Goal: Communication & Community: Answer question/provide support

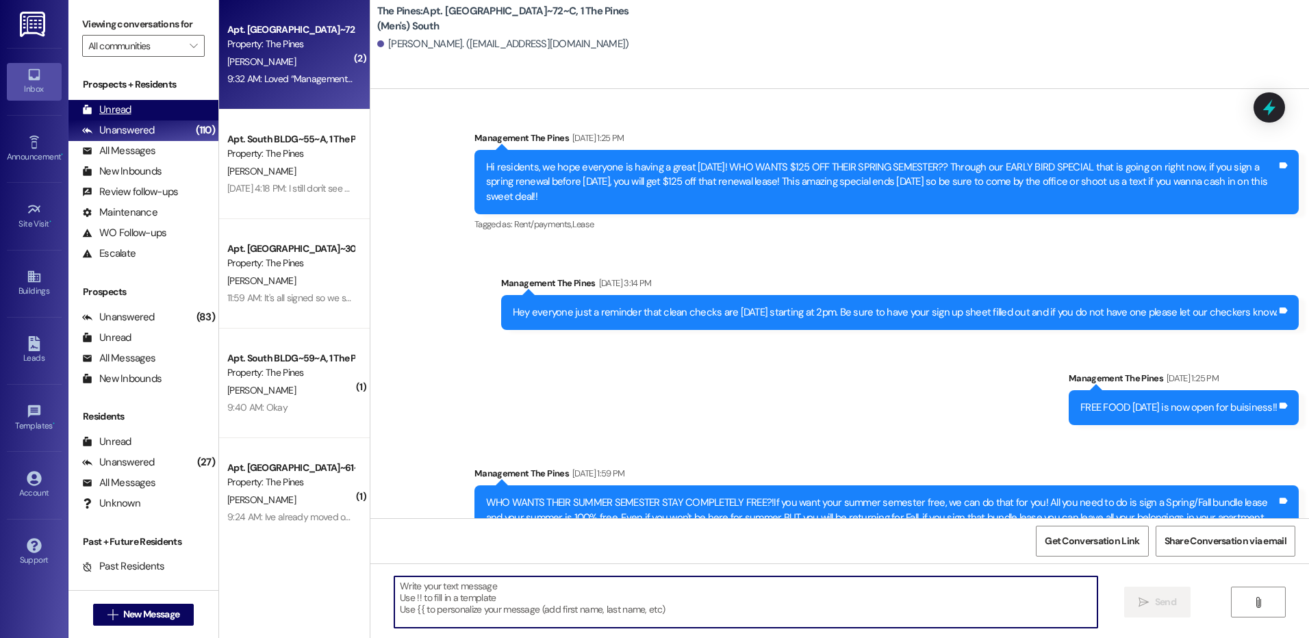
scroll to position [68570, 0]
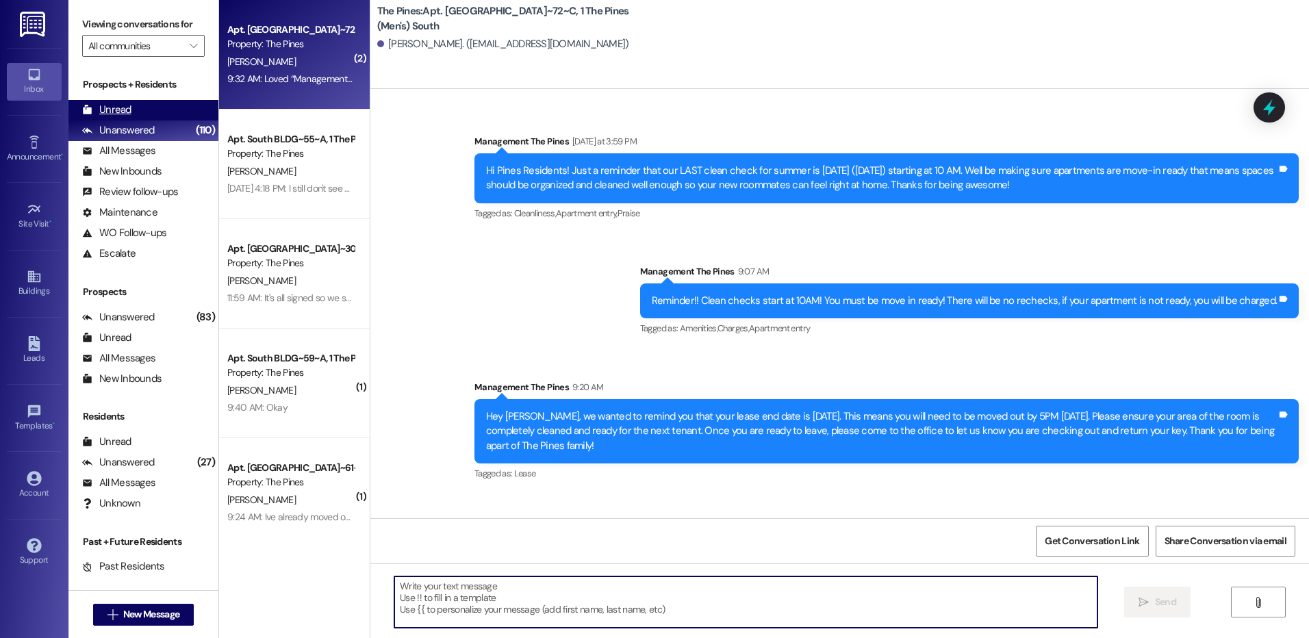
click at [114, 105] on div "Unread" at bounding box center [106, 110] width 49 height 14
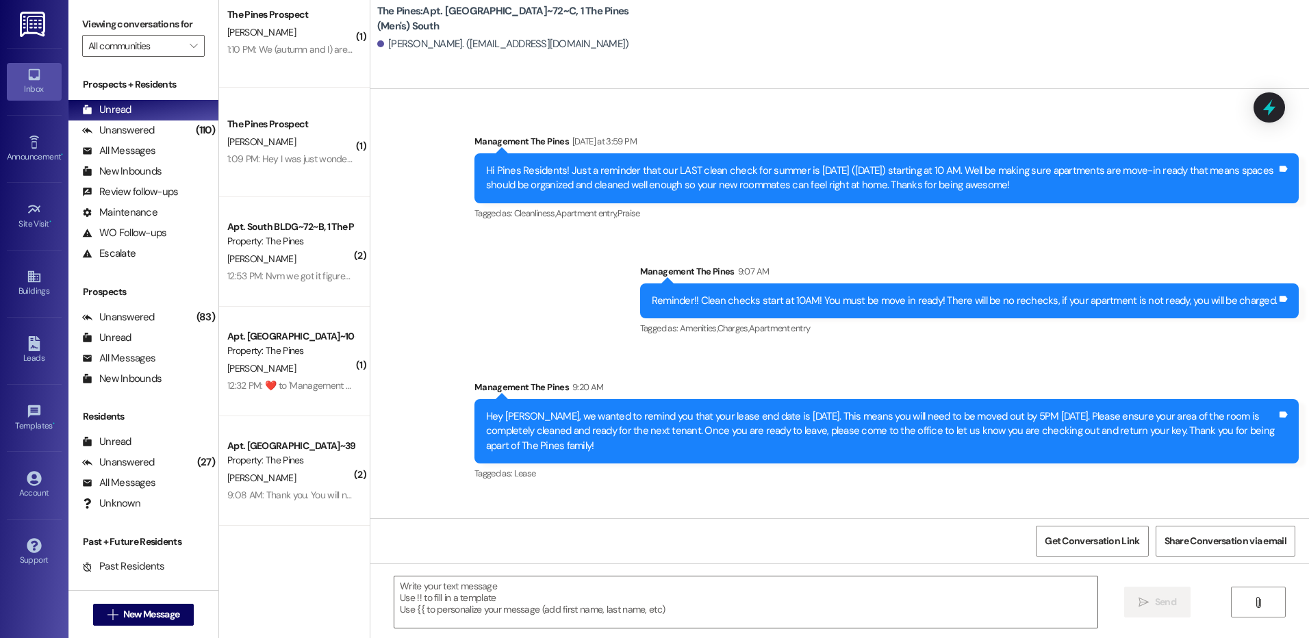
scroll to position [0, 0]
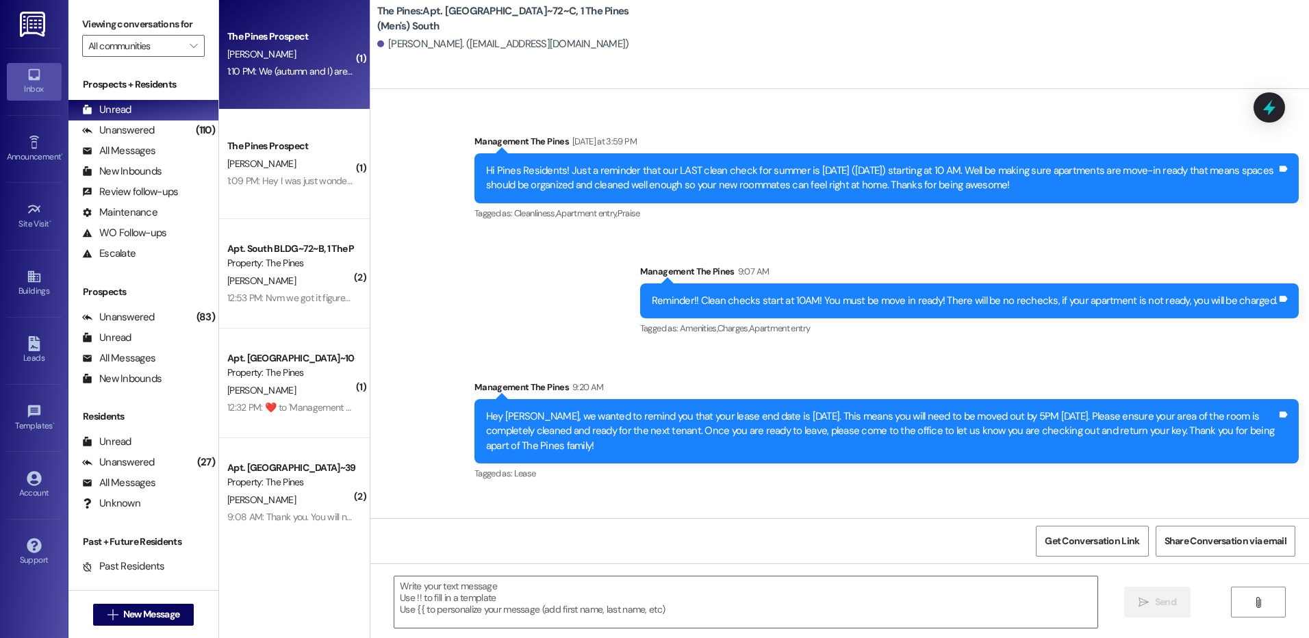
click at [311, 60] on div "[PERSON_NAME]" at bounding box center [290, 54] width 129 height 17
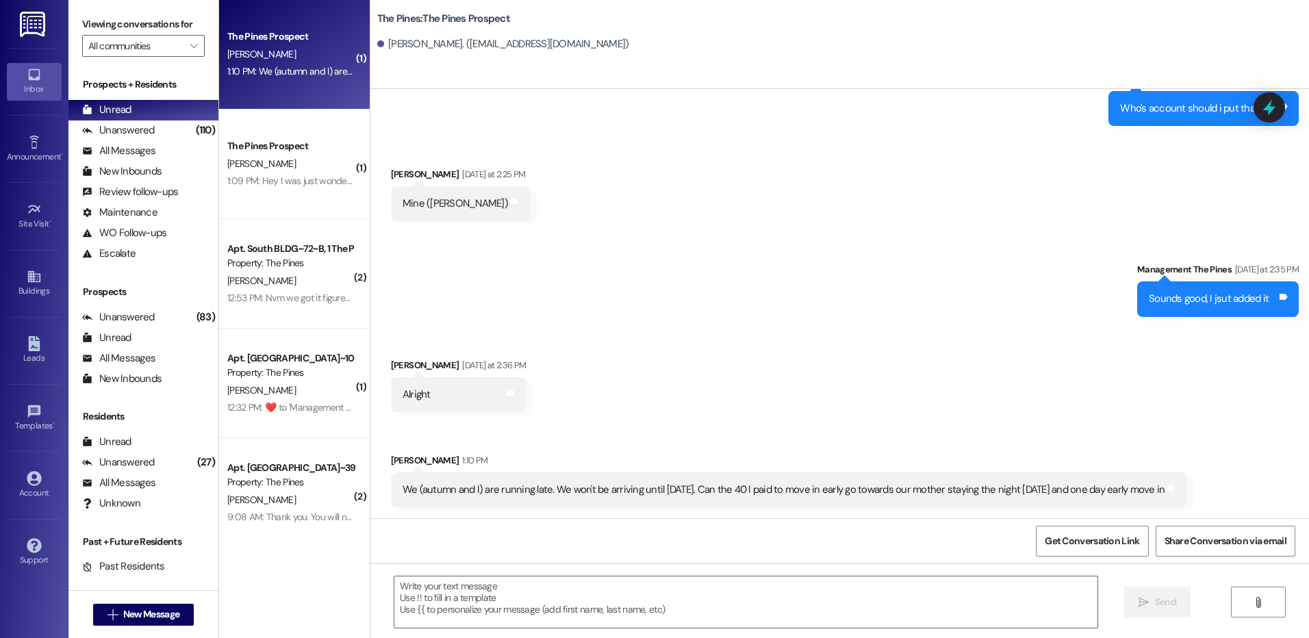
scroll to position [2463, 0]
click at [897, 598] on textarea at bounding box center [745, 602] width 703 height 51
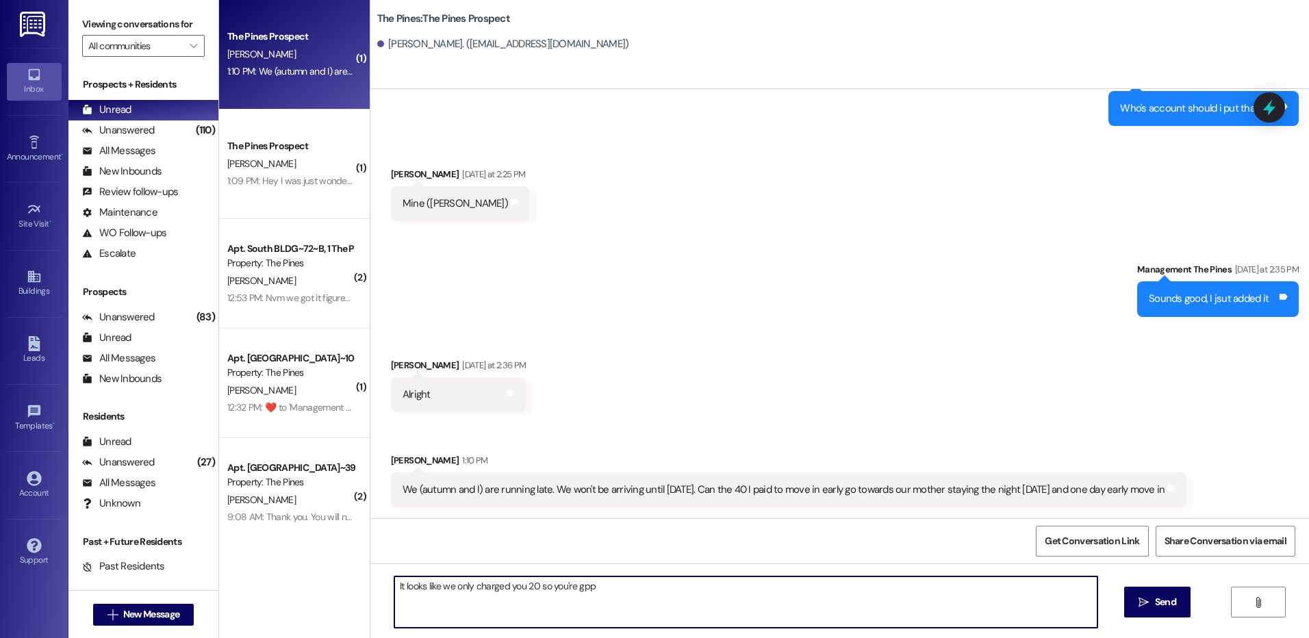
type textarea "It looks like we only charged you 20 so you're gppd"
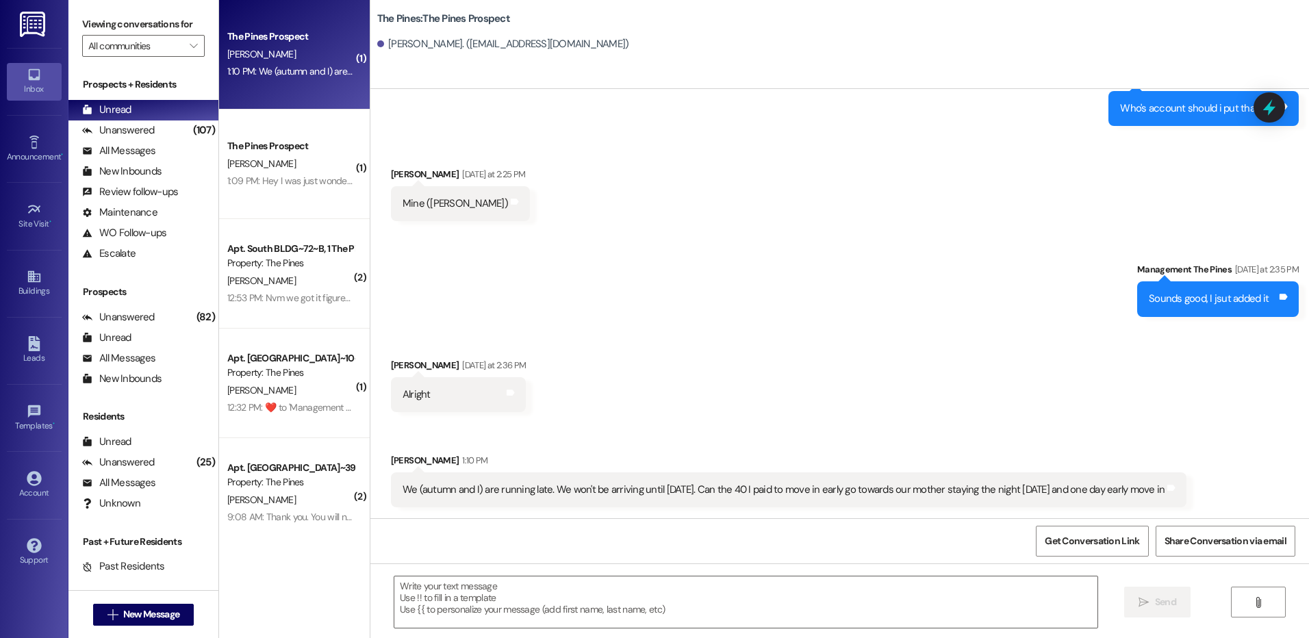
click at [303, 164] on div "[PERSON_NAME]" at bounding box center [290, 163] width 129 height 17
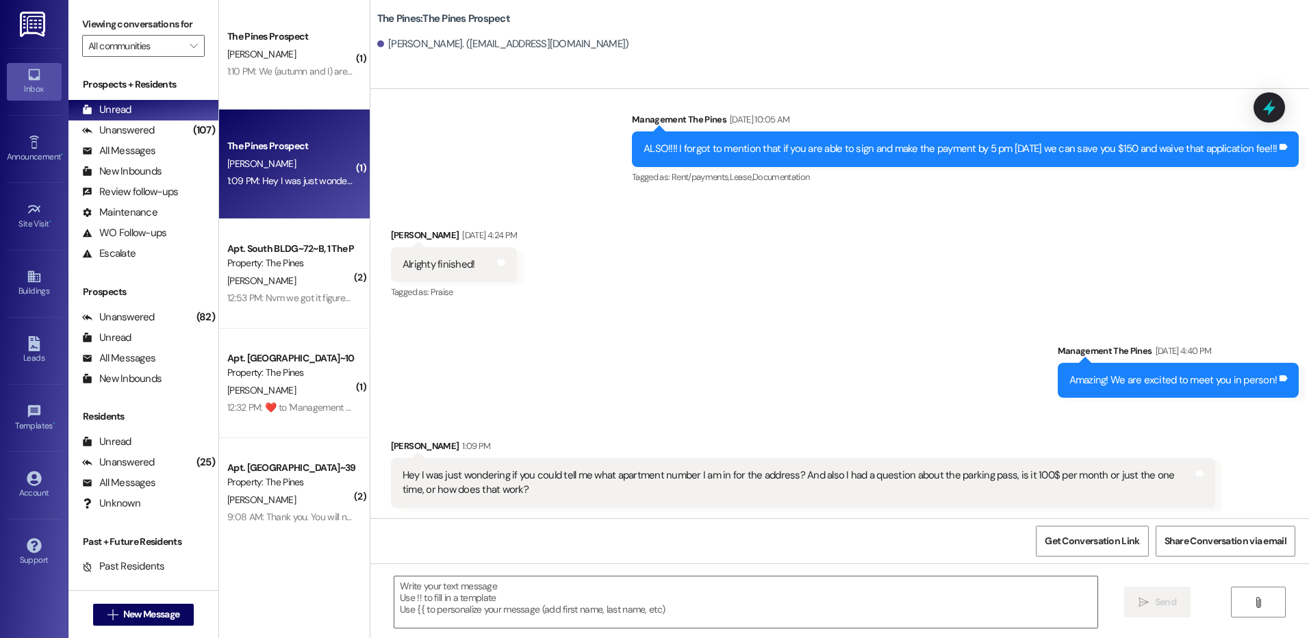
scroll to position [149, 0]
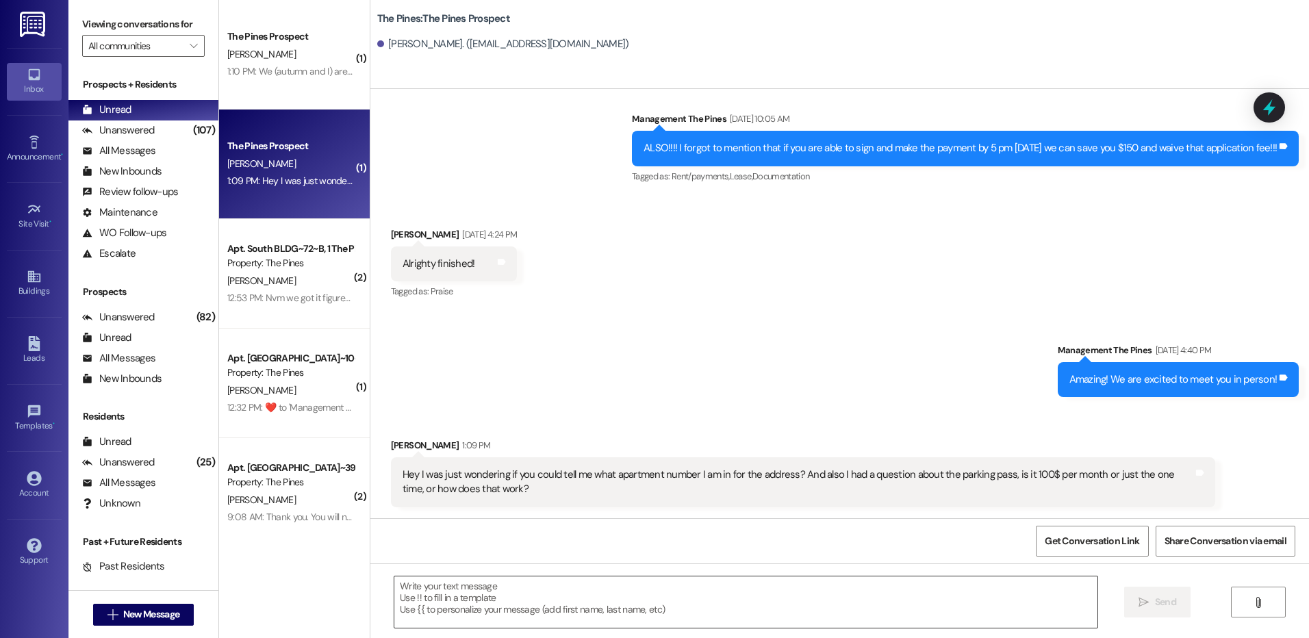
click at [818, 599] on textarea at bounding box center [745, 602] width 703 height 51
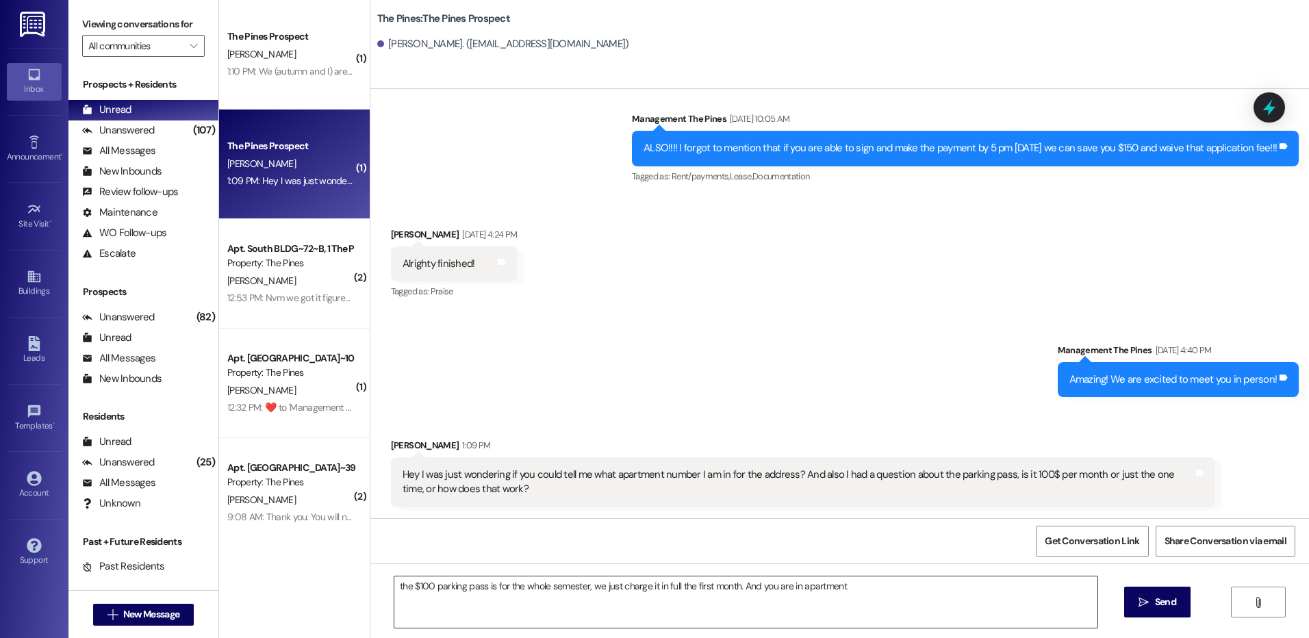
click at [859, 588] on textarea "the $100 parking pass is for the whole semester, we just charge it in full the …" at bounding box center [745, 602] width 703 height 51
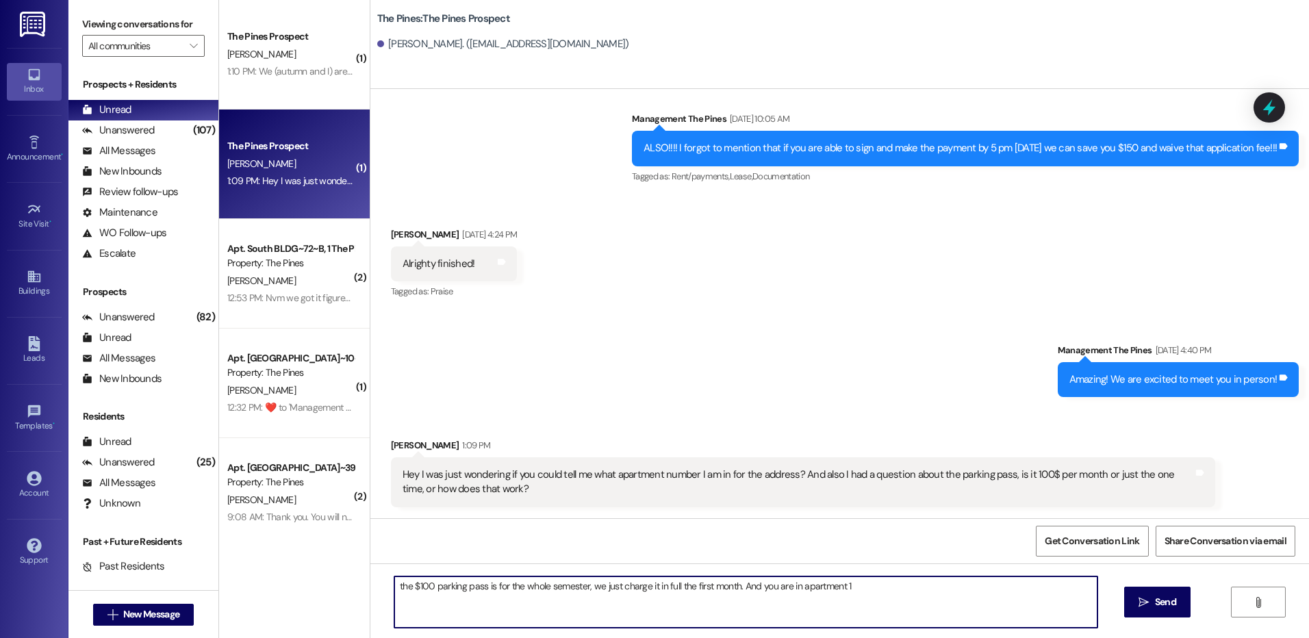
type textarea "the $100 parking pass is for the whole semester, we just charge it in full the …"
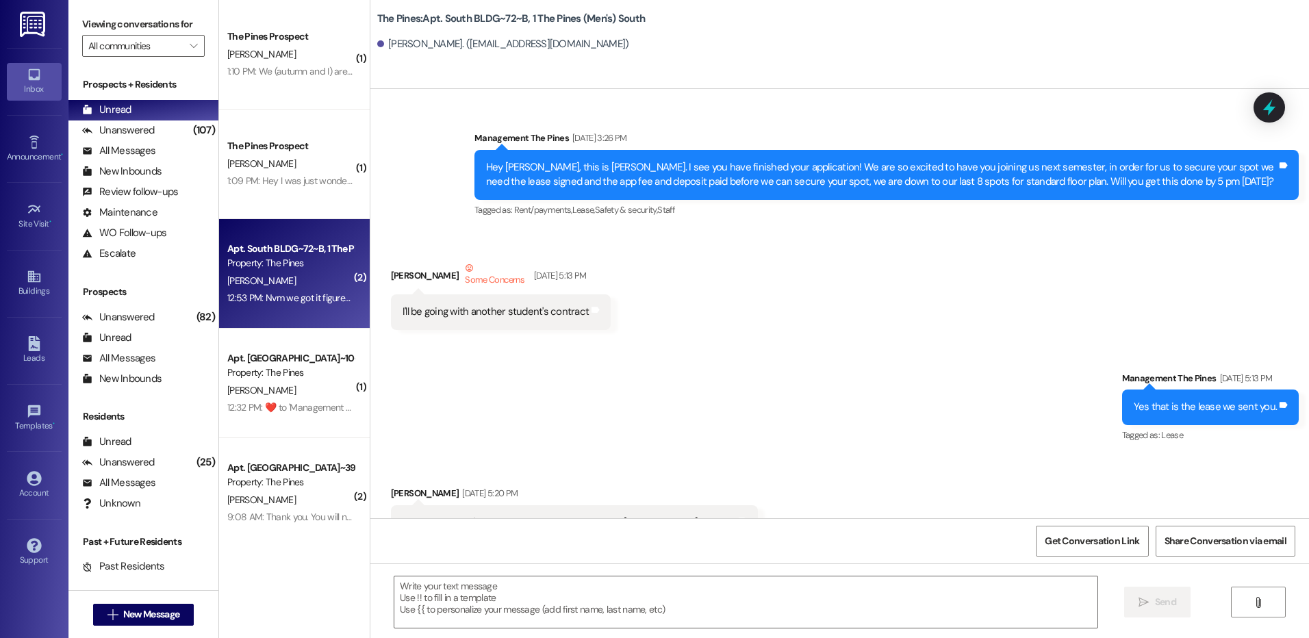
scroll to position [99658, 0]
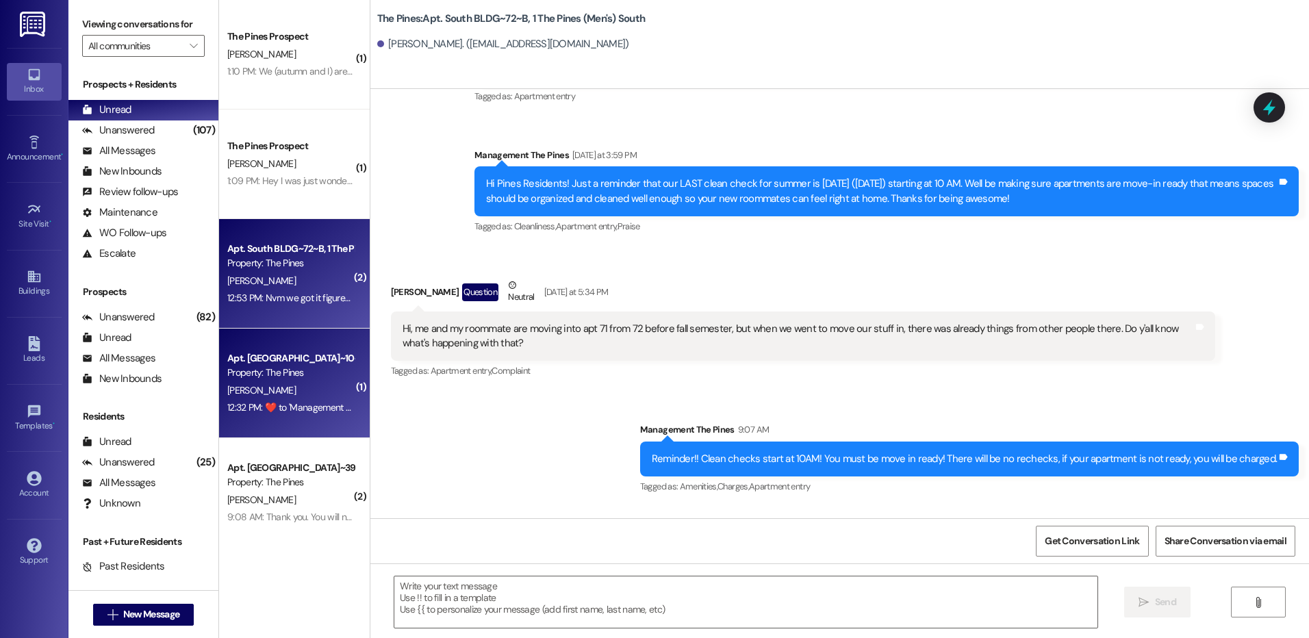
click at [297, 377] on div "Property: The Pines" at bounding box center [290, 373] width 127 height 14
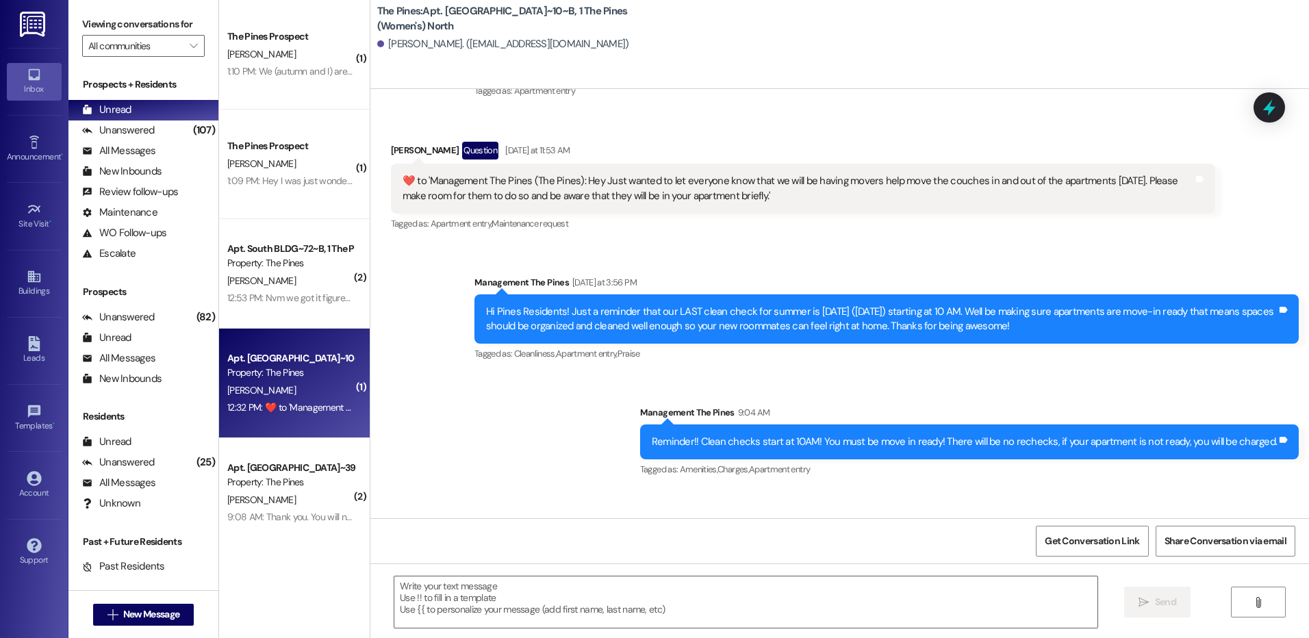
scroll to position [274, 0]
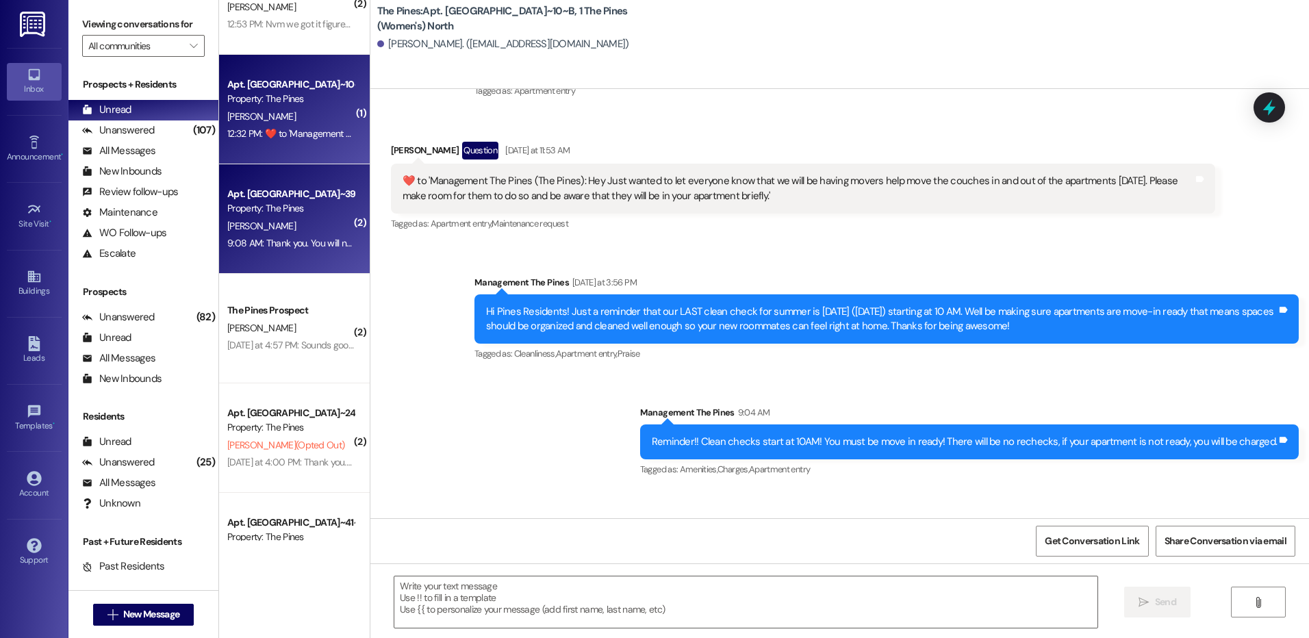
click at [292, 223] on div "[PERSON_NAME]" at bounding box center [290, 226] width 129 height 17
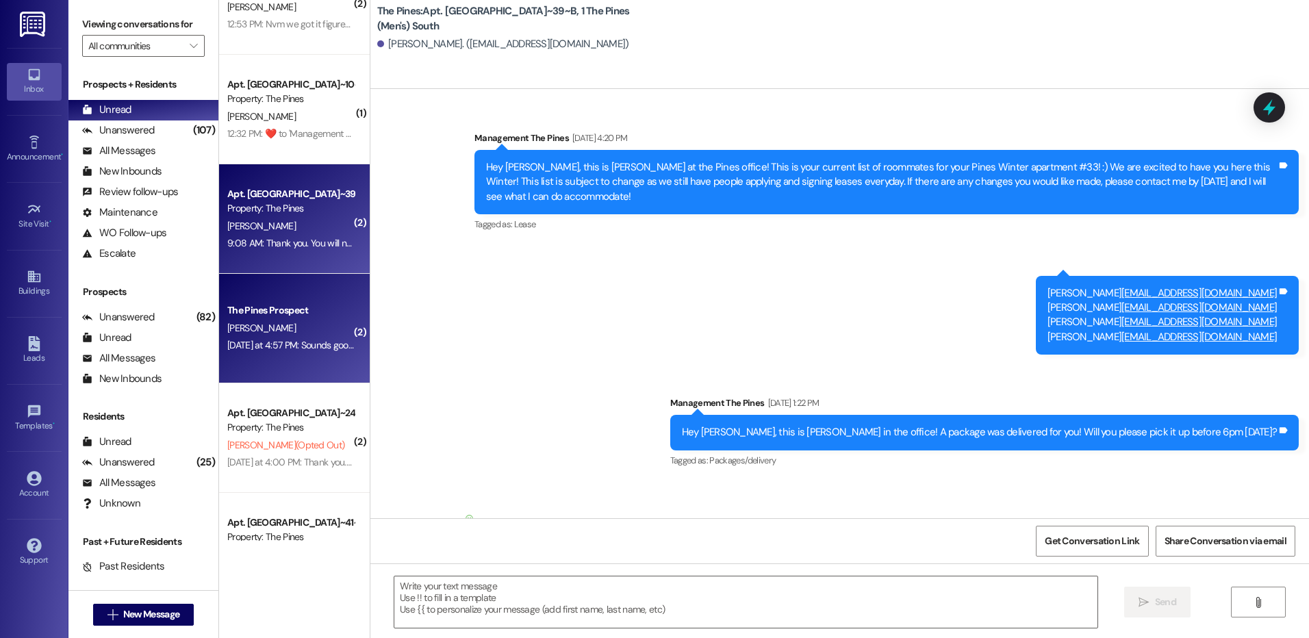
scroll to position [30922, 0]
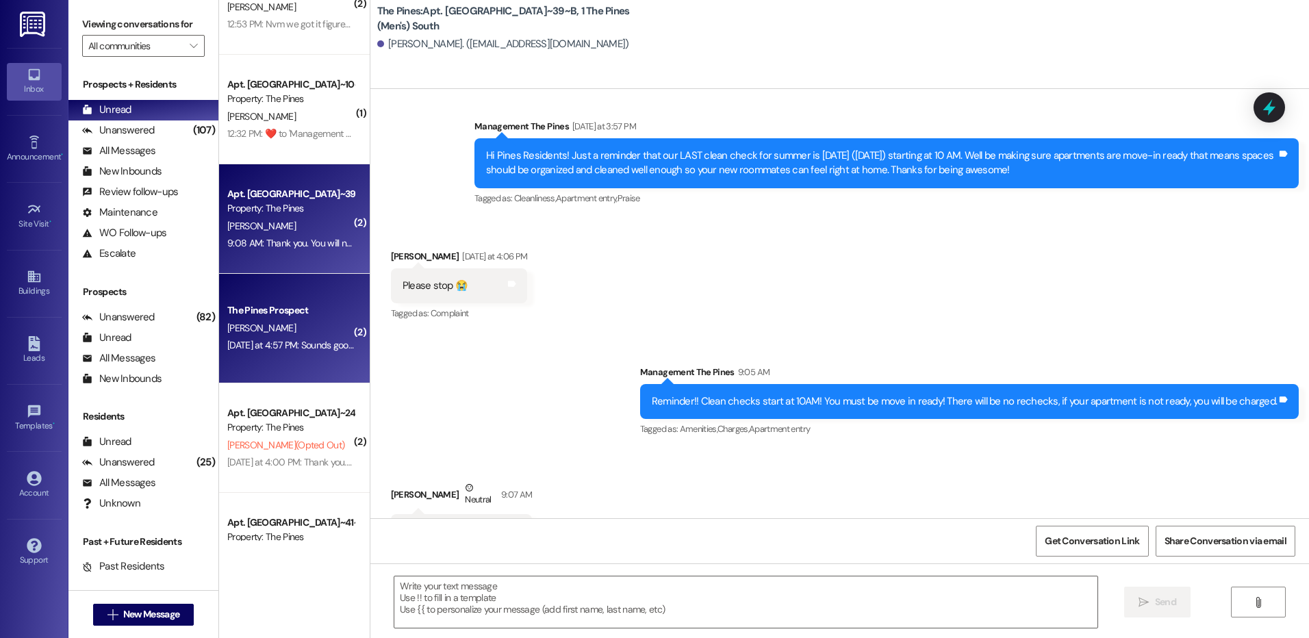
click at [287, 320] on div "[PERSON_NAME]" at bounding box center [290, 328] width 129 height 17
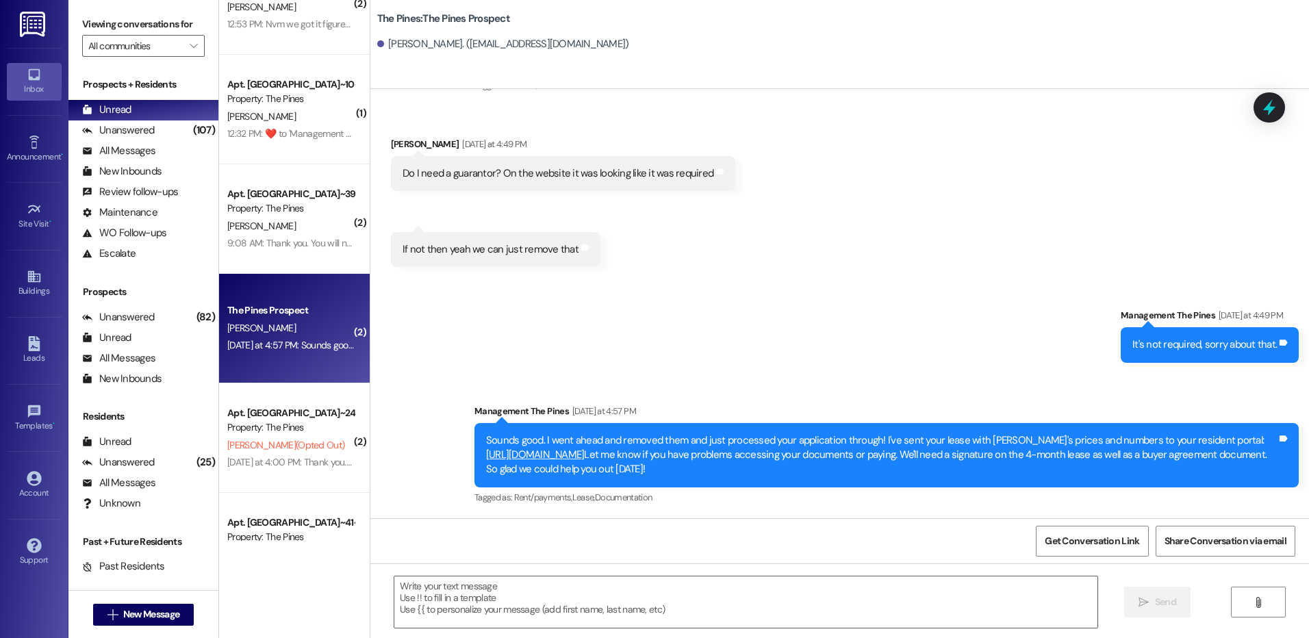
scroll to position [139, 0]
click at [166, 618] on span "New Message" at bounding box center [151, 614] width 56 height 14
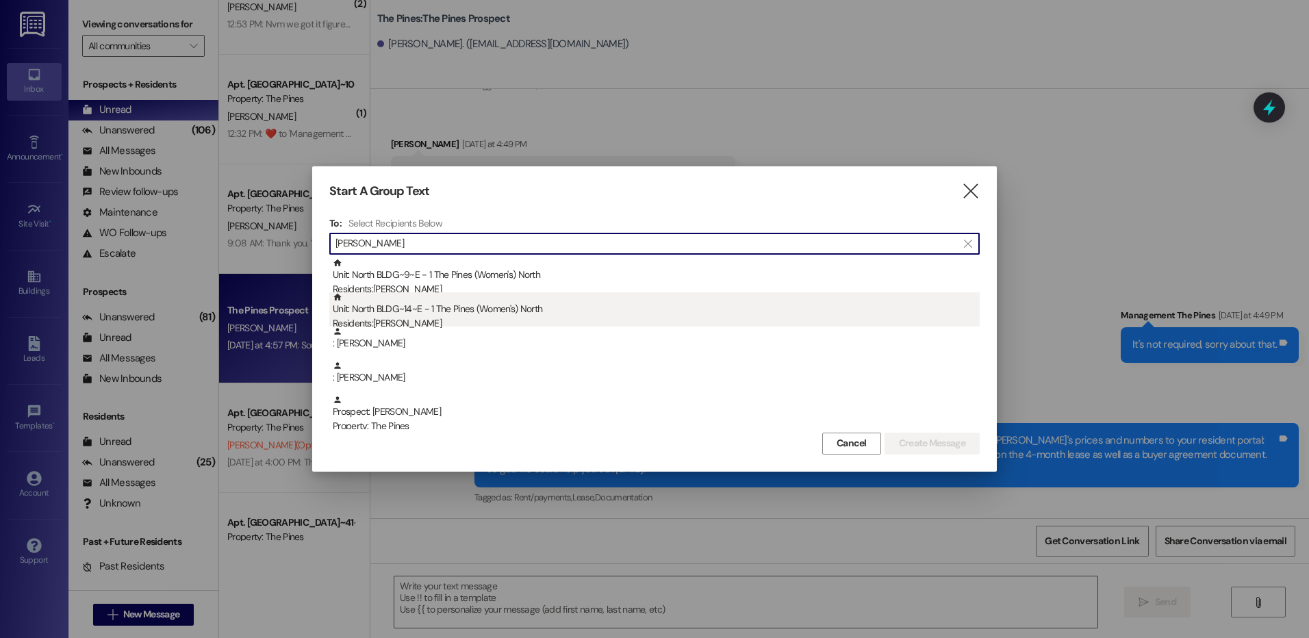
type input "[PERSON_NAME]"
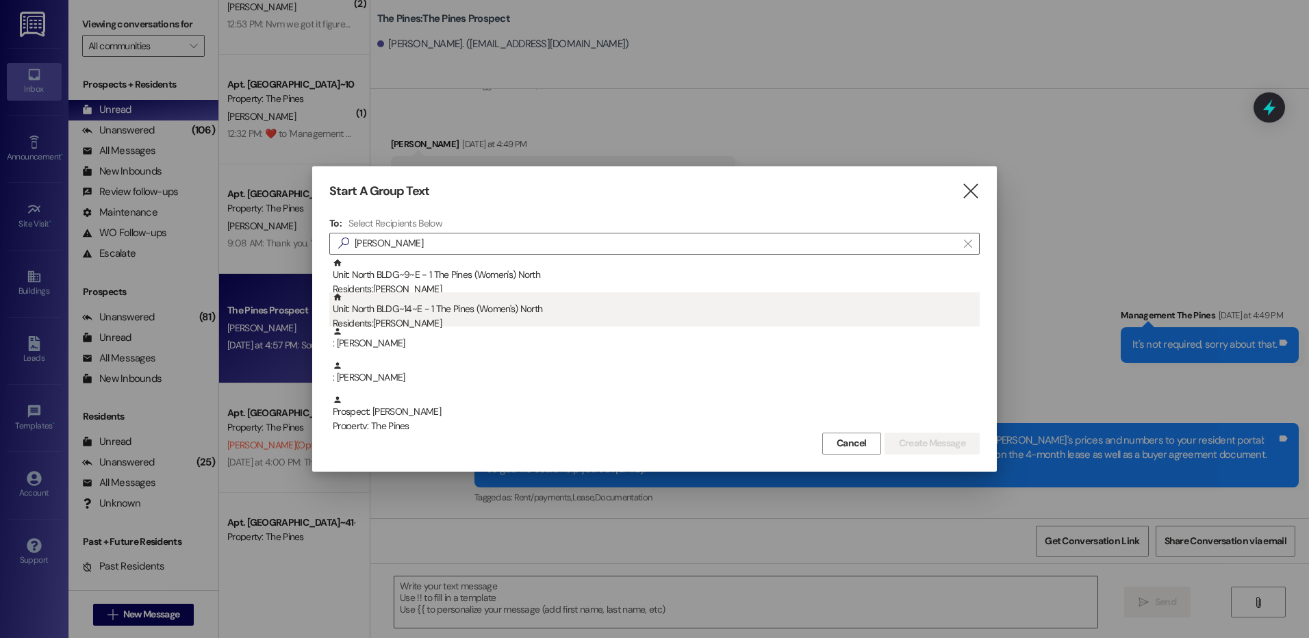
click at [481, 312] on div "Unit: North BLDG~14~E - 1 The Pines (Women's) [DEMOGRAPHIC_DATA] Residents: [PE…" at bounding box center [656, 311] width 647 height 39
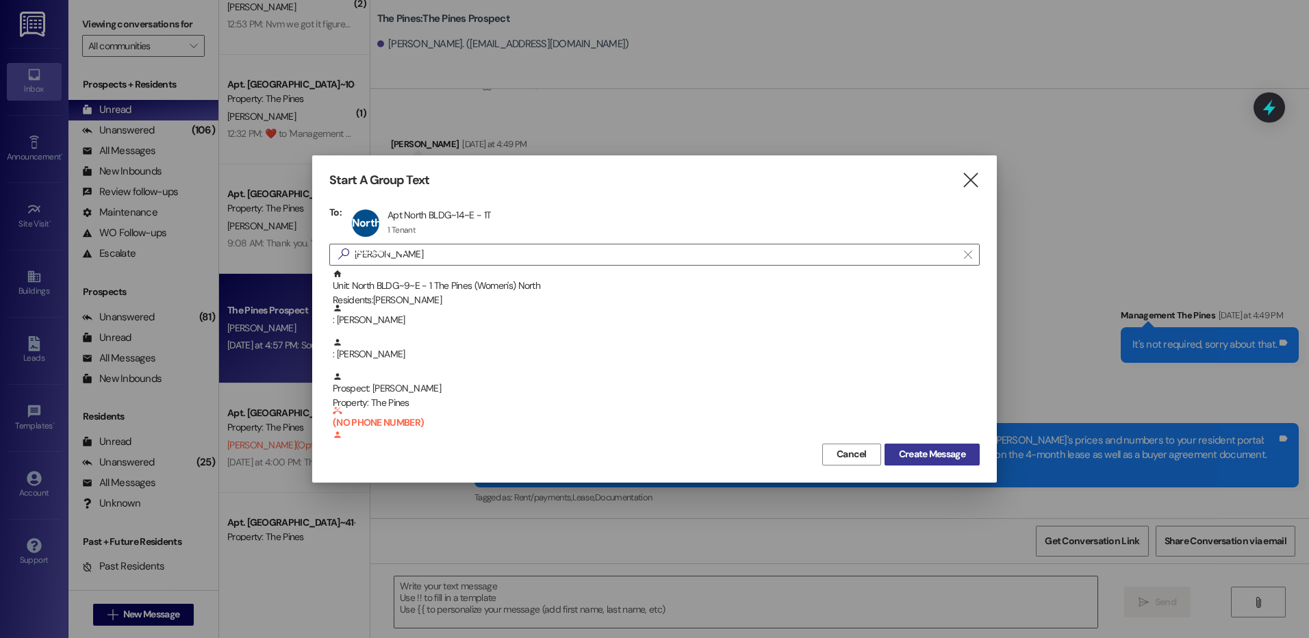
click at [935, 451] on span "Create Message" at bounding box center [932, 454] width 66 height 14
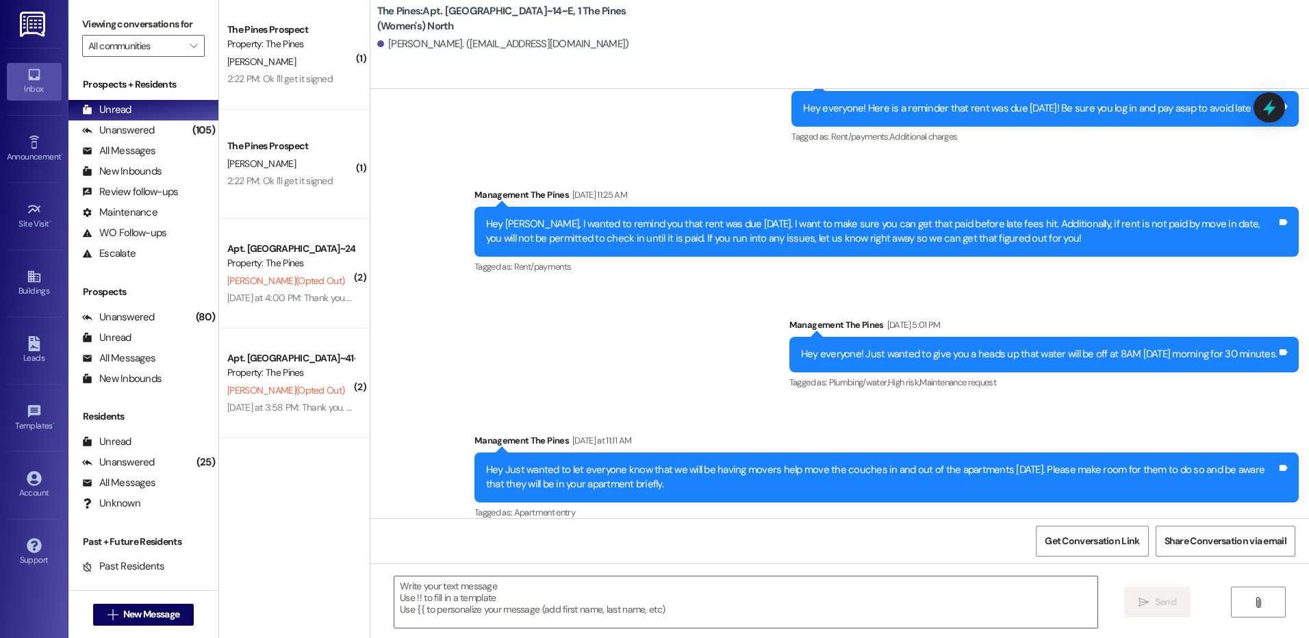
scroll to position [31875, 0]
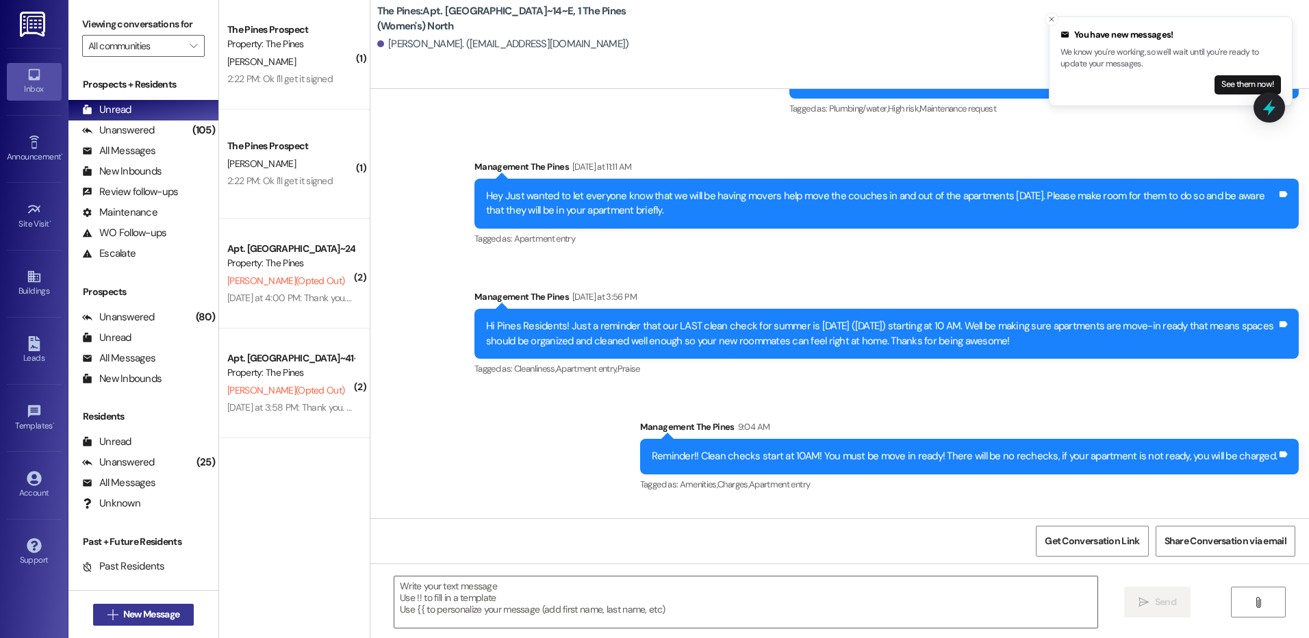
click at [171, 617] on span "New Message" at bounding box center [151, 614] width 56 height 14
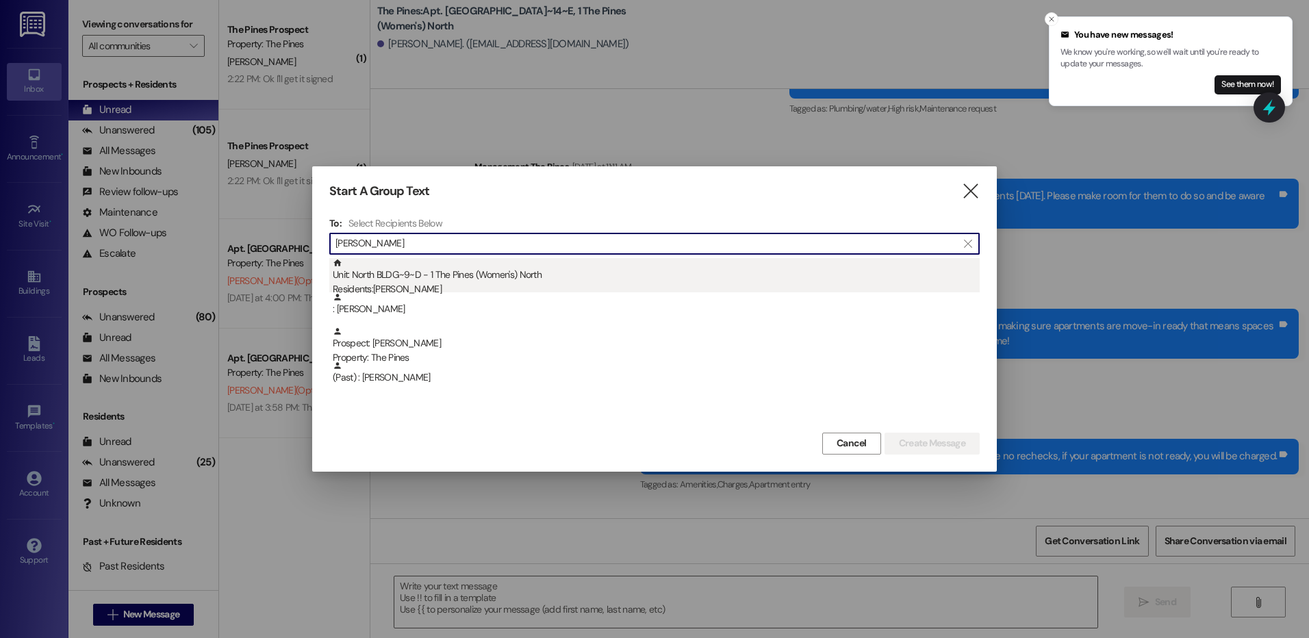
type input "[PERSON_NAME]"
click at [594, 282] on div "Residents: [PERSON_NAME]" at bounding box center [656, 289] width 647 height 14
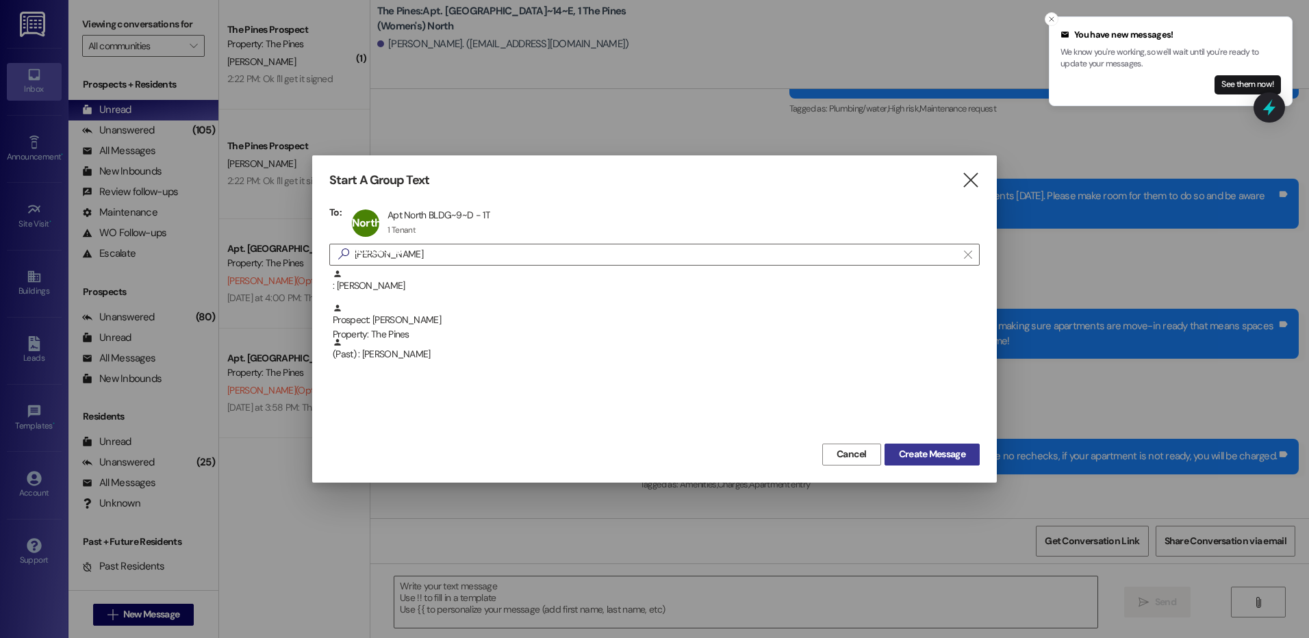
click at [905, 450] on span "Create Message" at bounding box center [932, 454] width 66 height 14
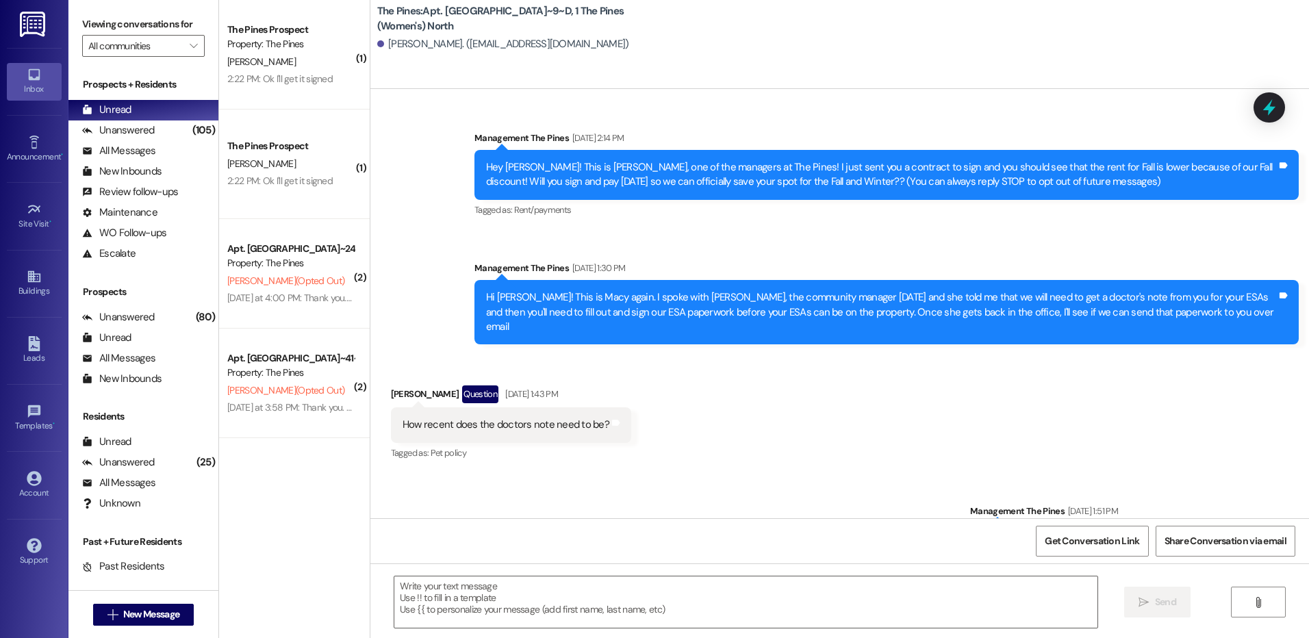
scroll to position [58307, 0]
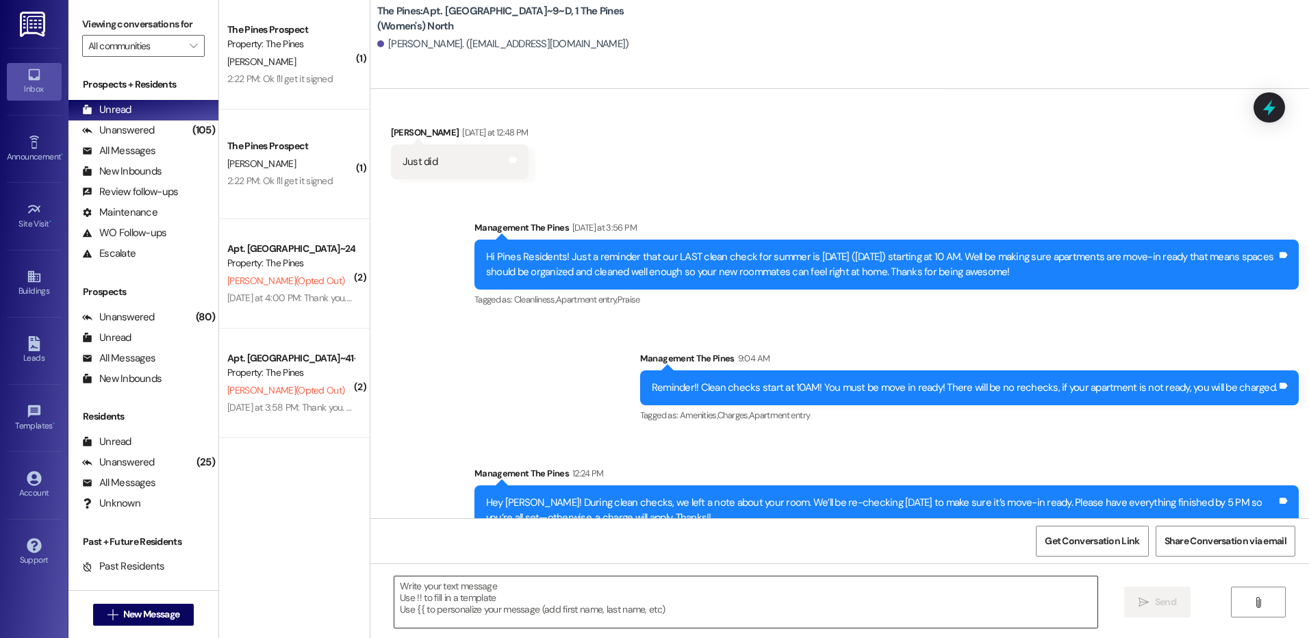
click at [728, 599] on textarea at bounding box center [745, 602] width 703 height 51
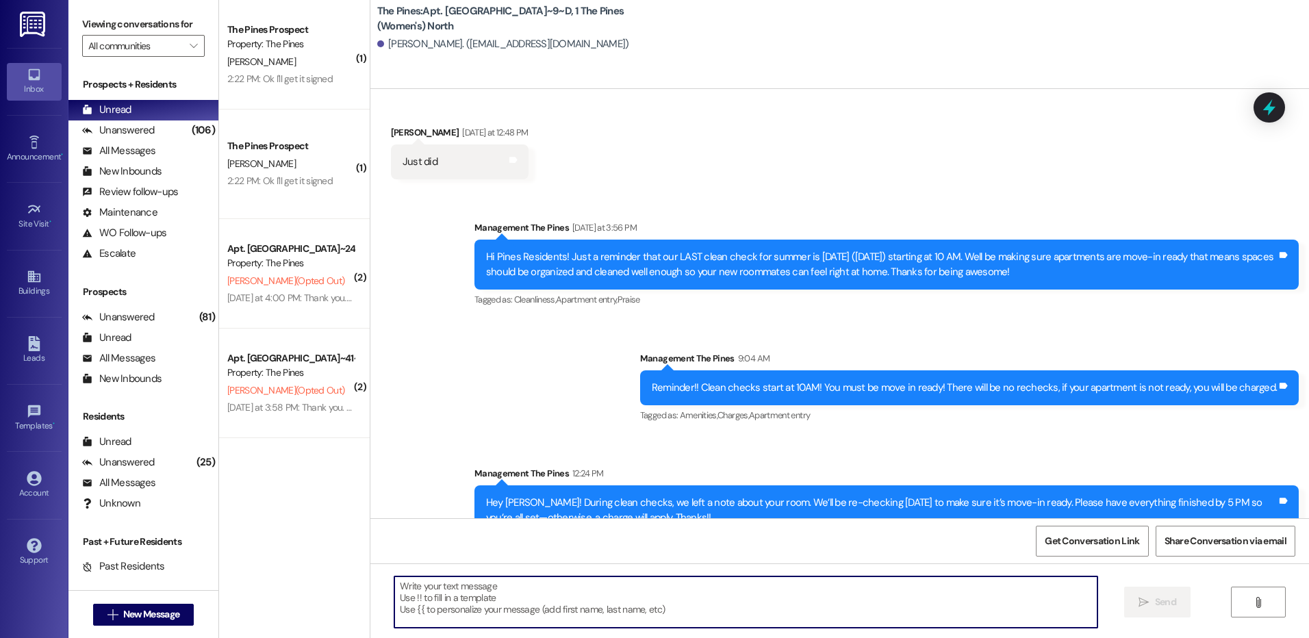
click at [800, 598] on textarea at bounding box center [745, 602] width 703 height 51
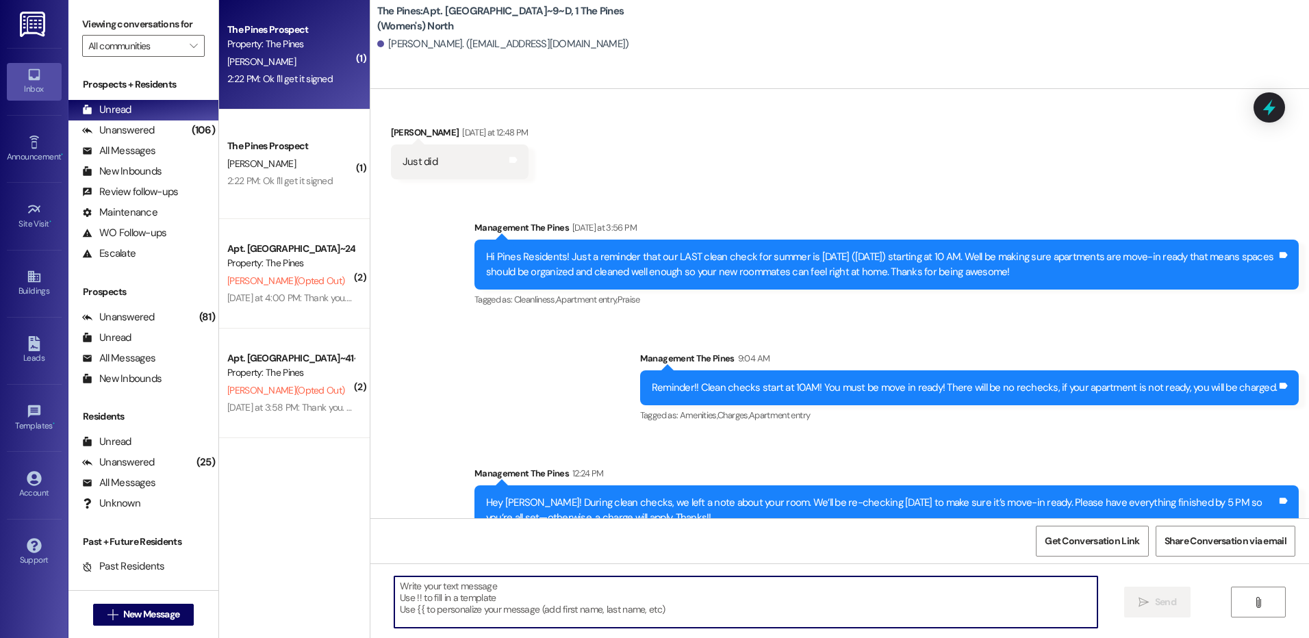
click at [292, 56] on div "[PERSON_NAME]" at bounding box center [290, 61] width 129 height 17
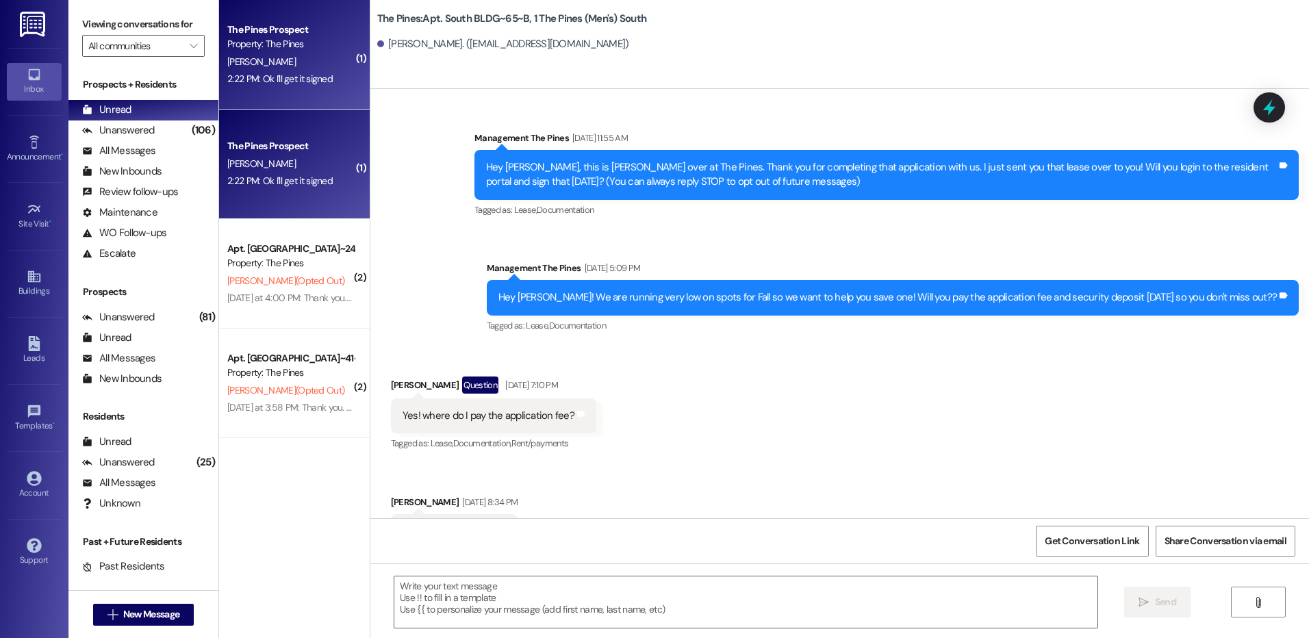
scroll to position [33418, 0]
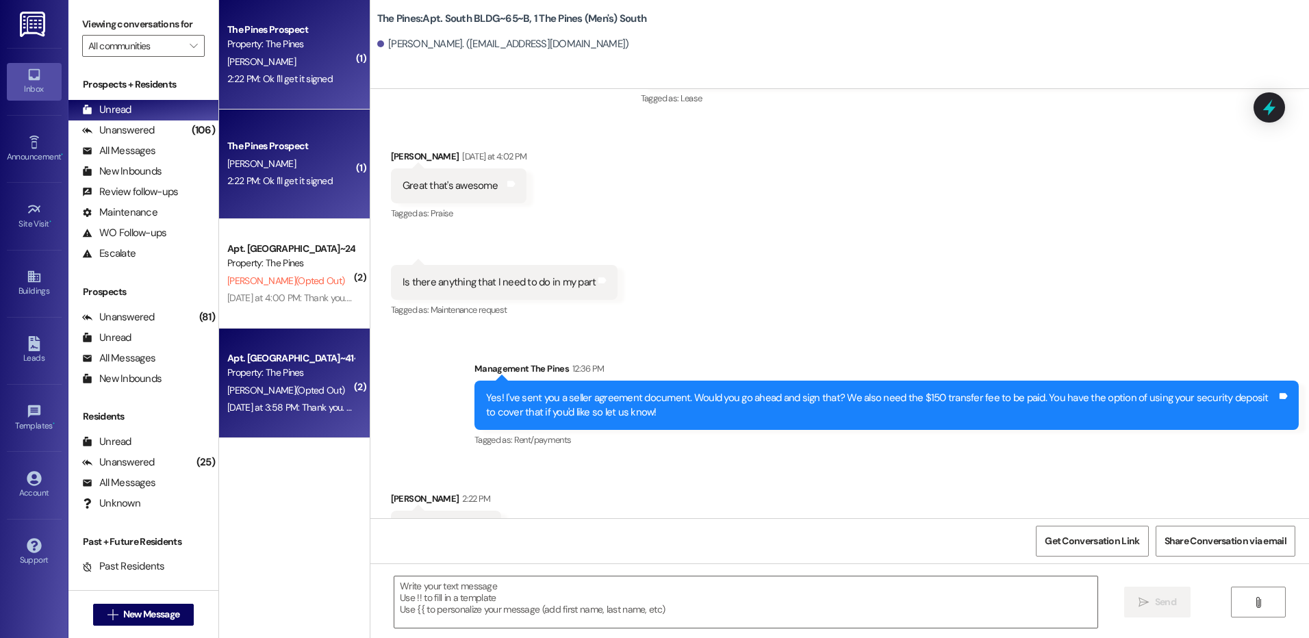
click at [316, 378] on div "Property: The Pines" at bounding box center [290, 373] width 127 height 14
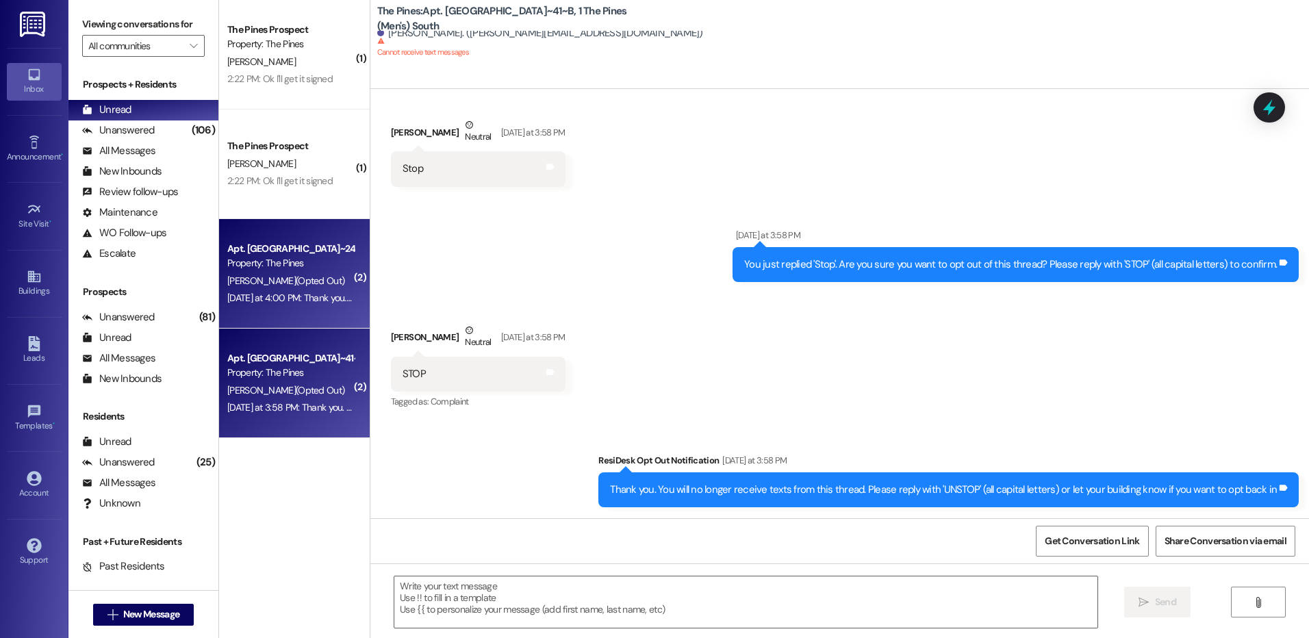
scroll to position [3939, 0]
click at [321, 262] on div "Property: The Pines" at bounding box center [290, 263] width 127 height 14
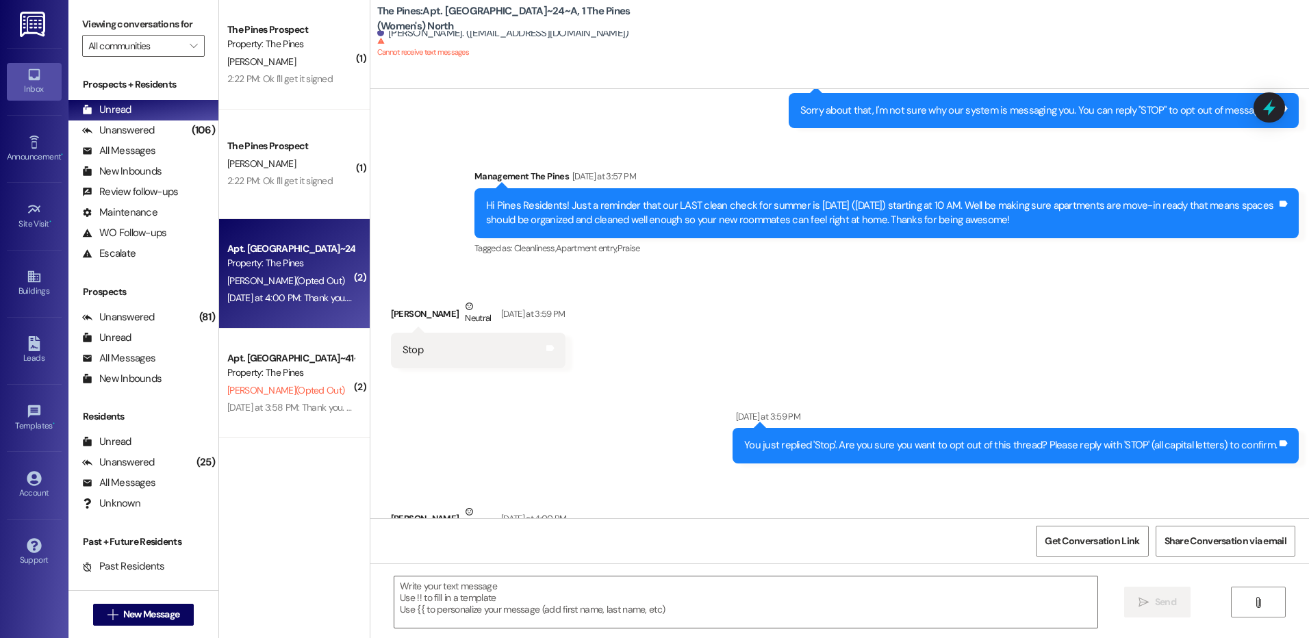
scroll to position [18694, 0]
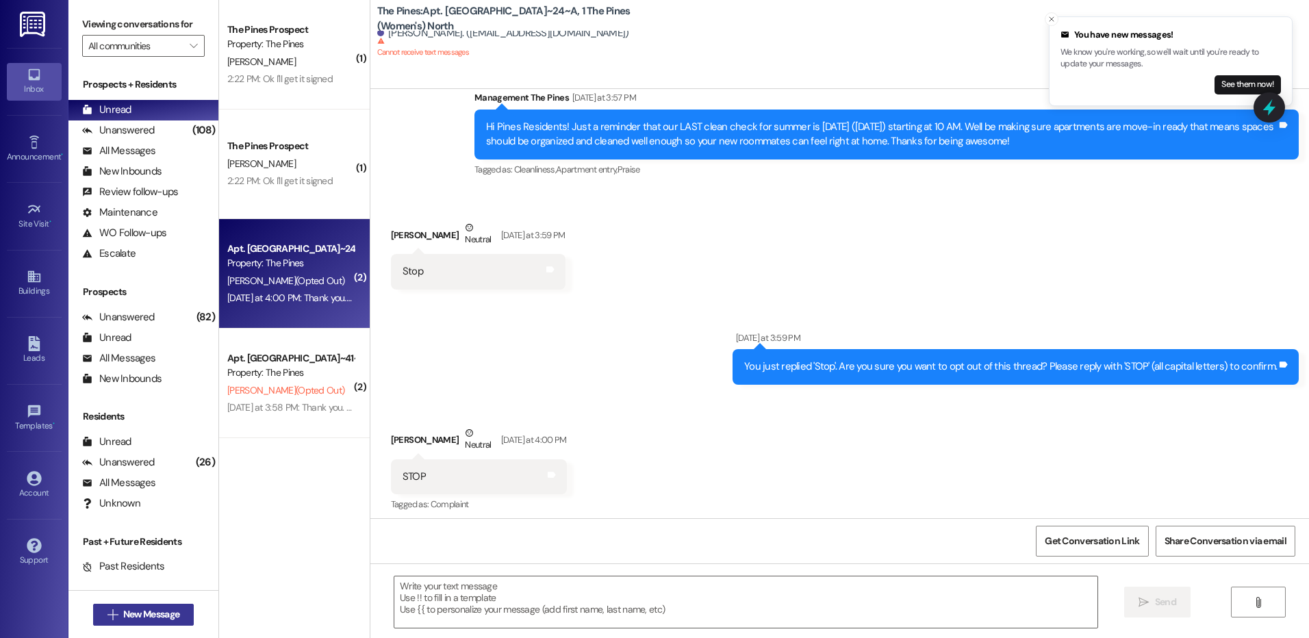
click at [151, 610] on span "New Message" at bounding box center [151, 614] width 56 height 14
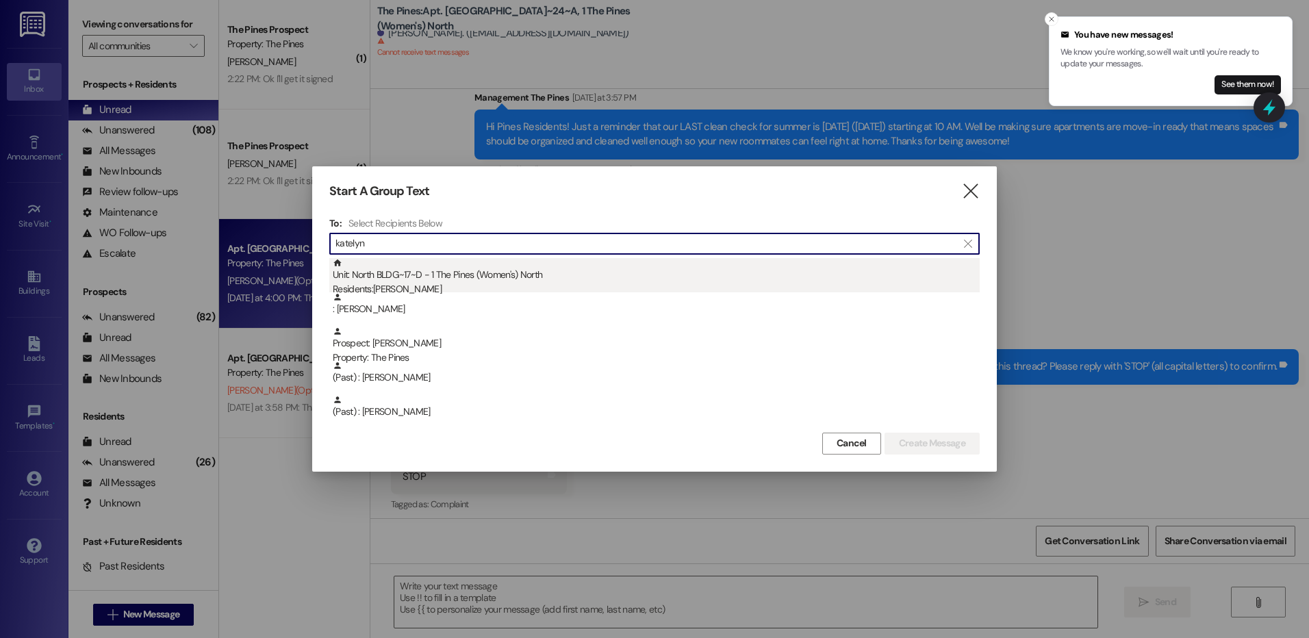
type input "katelyn"
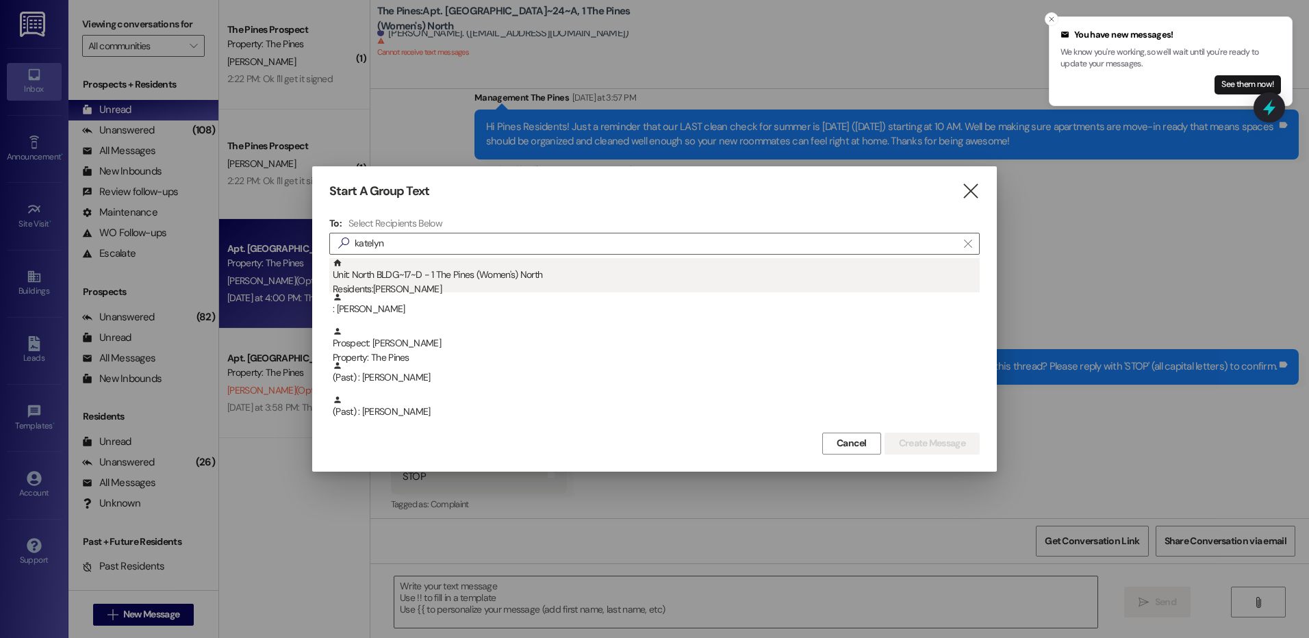
click at [528, 276] on div "Unit: [GEOGRAPHIC_DATA]~17~D - 1 The Pines (Women's) [DEMOGRAPHIC_DATA] Residen…" at bounding box center [656, 277] width 647 height 39
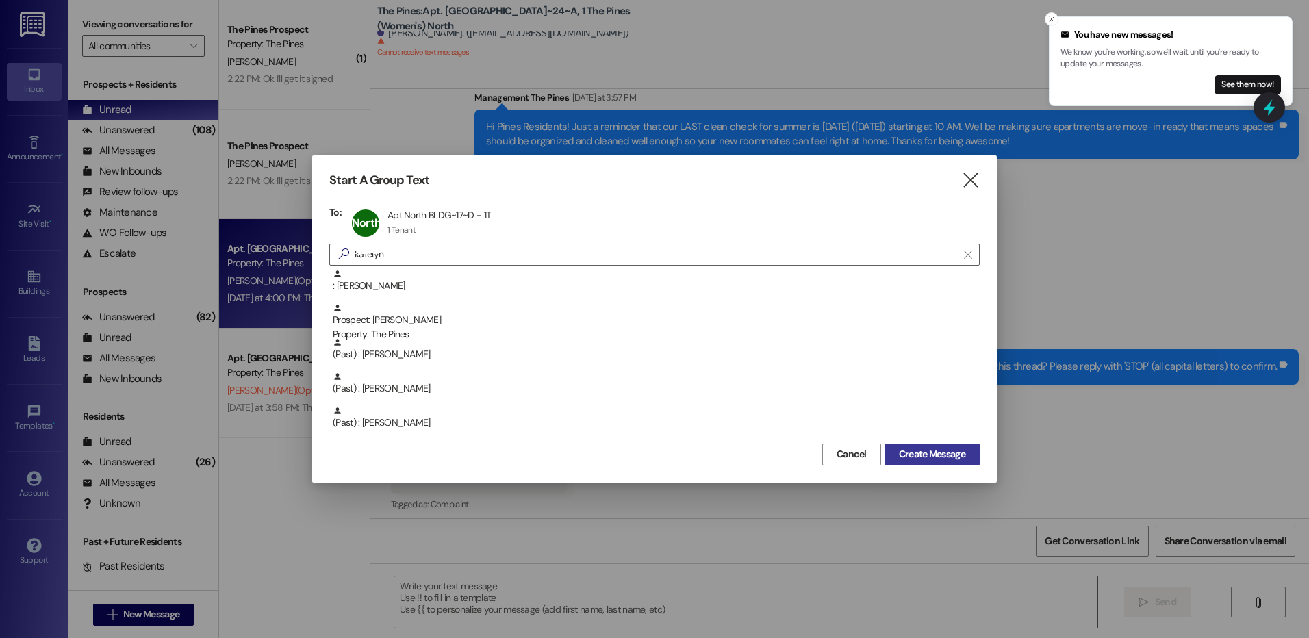
click at [936, 456] on span "Create Message" at bounding box center [932, 454] width 66 height 14
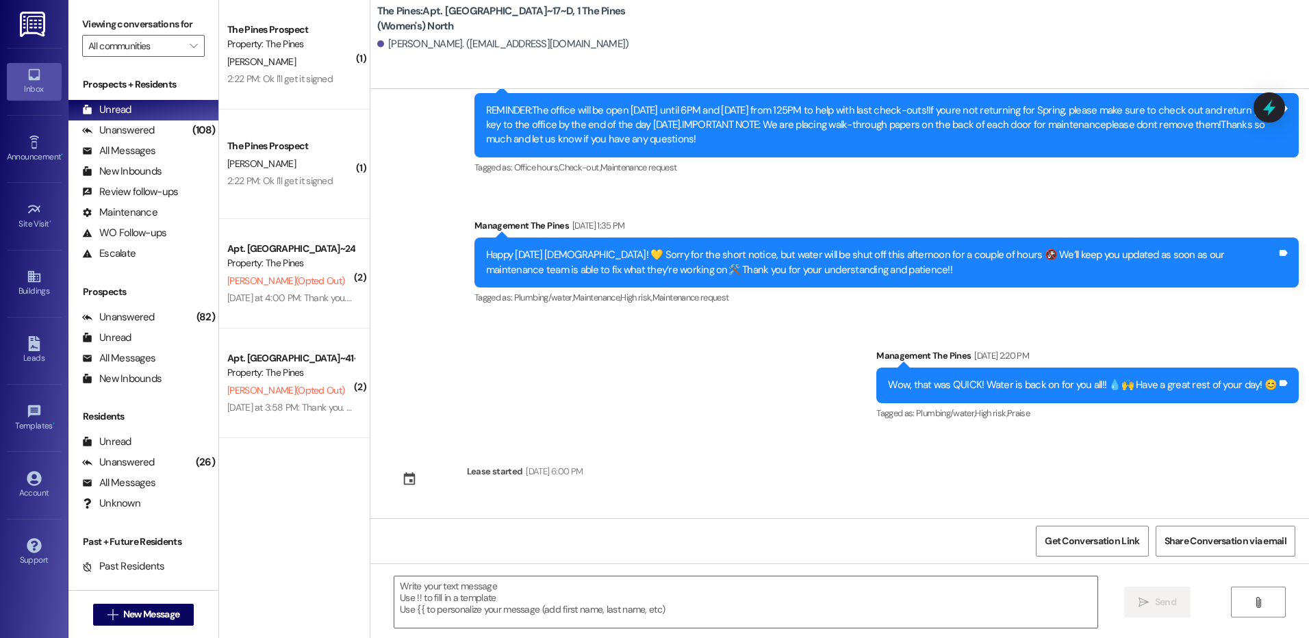
scroll to position [30914, 0]
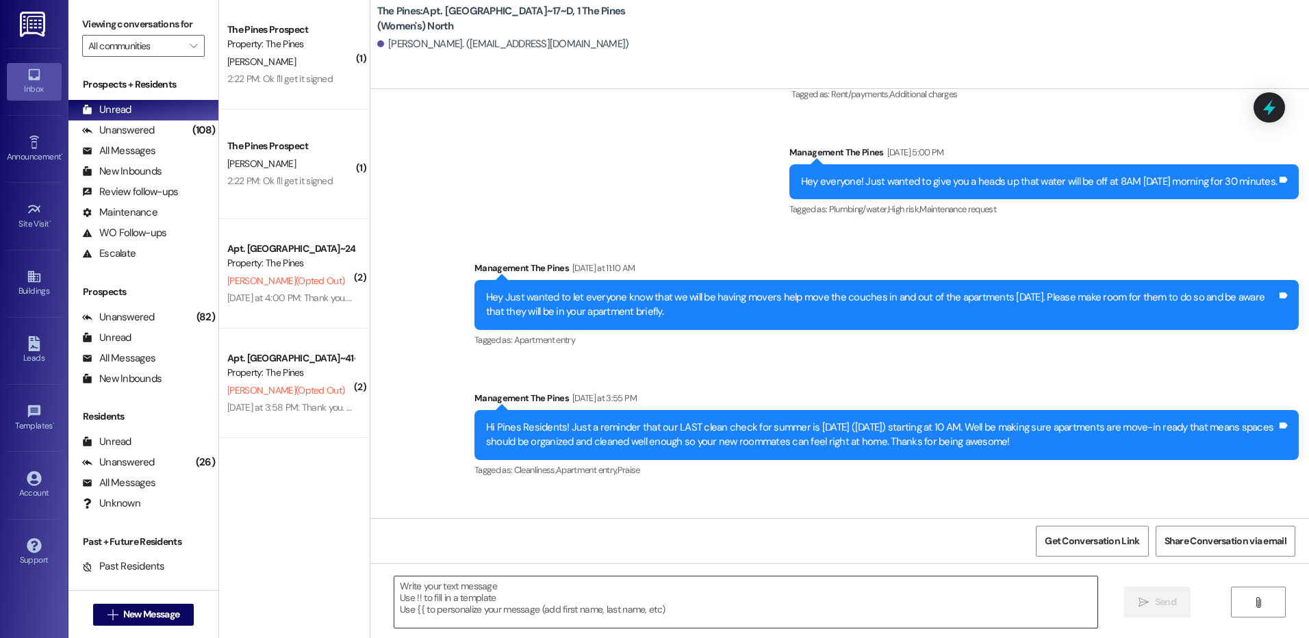
click at [818, 603] on textarea at bounding box center [745, 602] width 703 height 51
